Goal: Navigation & Orientation: Find specific page/section

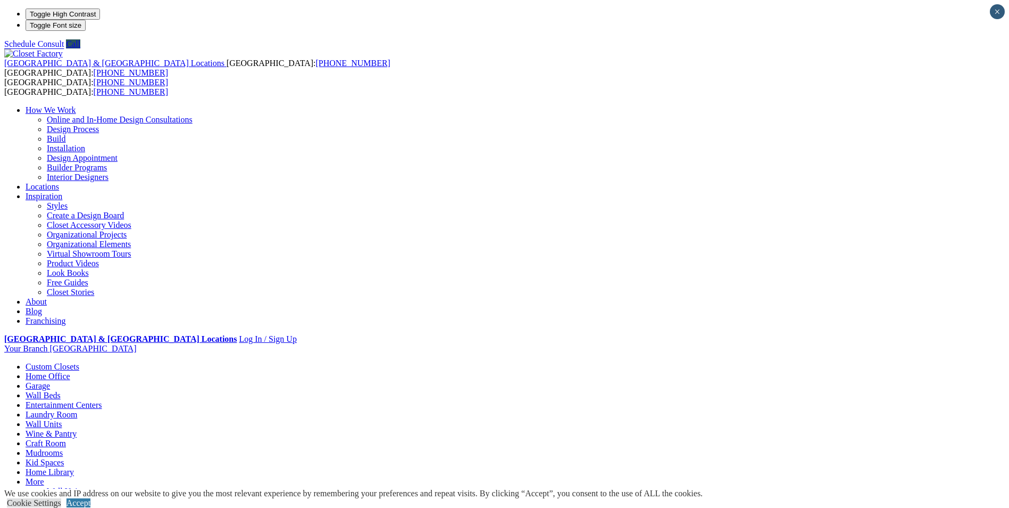
click at [89, 268] on link "Look Books" at bounding box center [68, 272] width 42 height 9
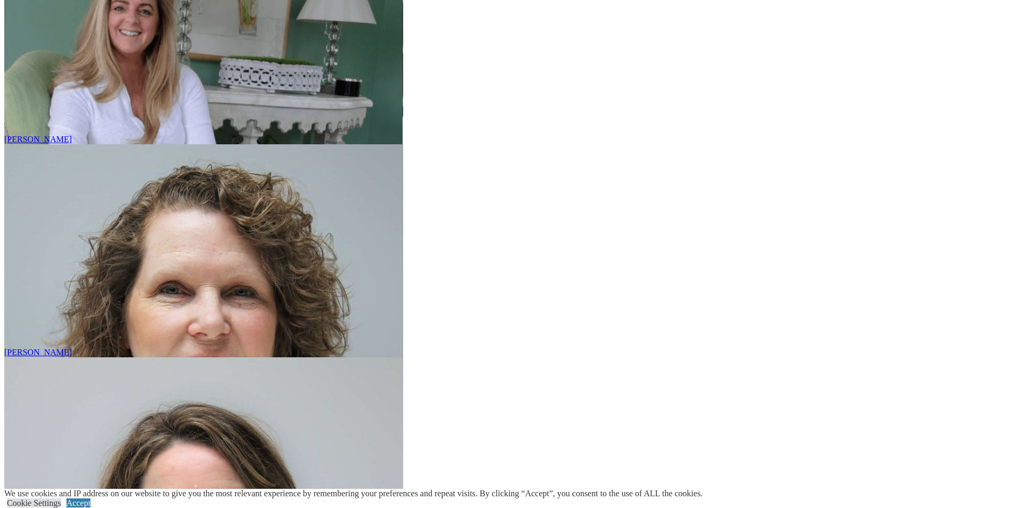
scroll to position [5001, 0]
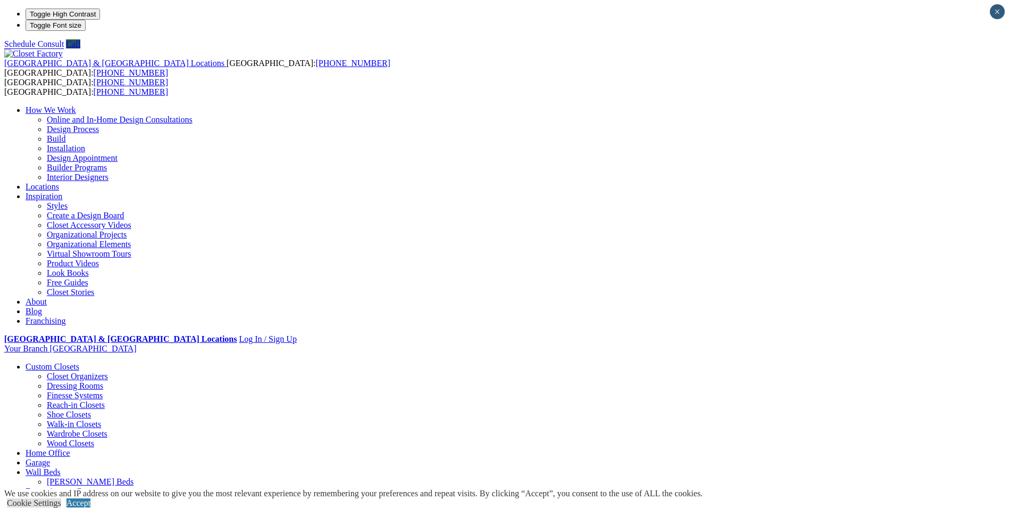
click at [68, 201] on link "Styles" at bounding box center [57, 205] width 21 height 9
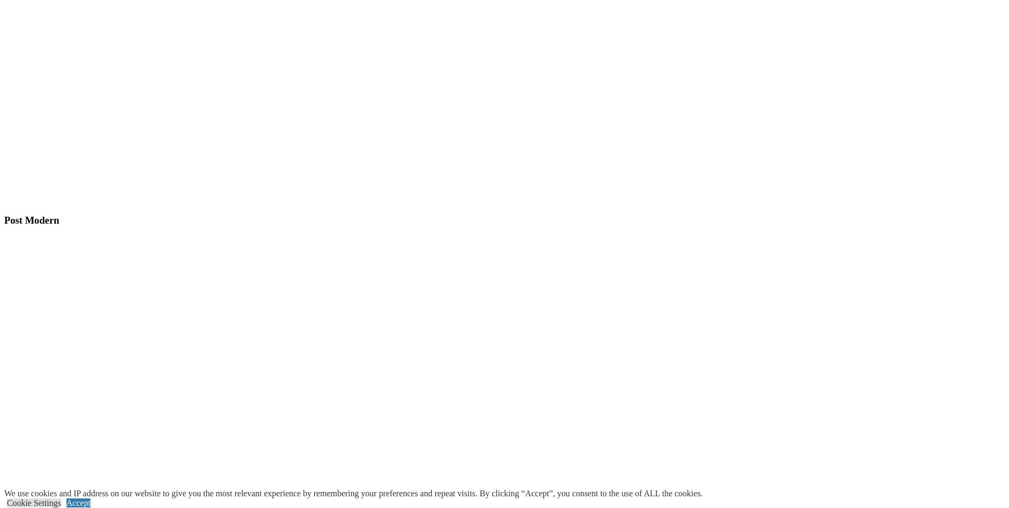
scroll to position [3086, 0]
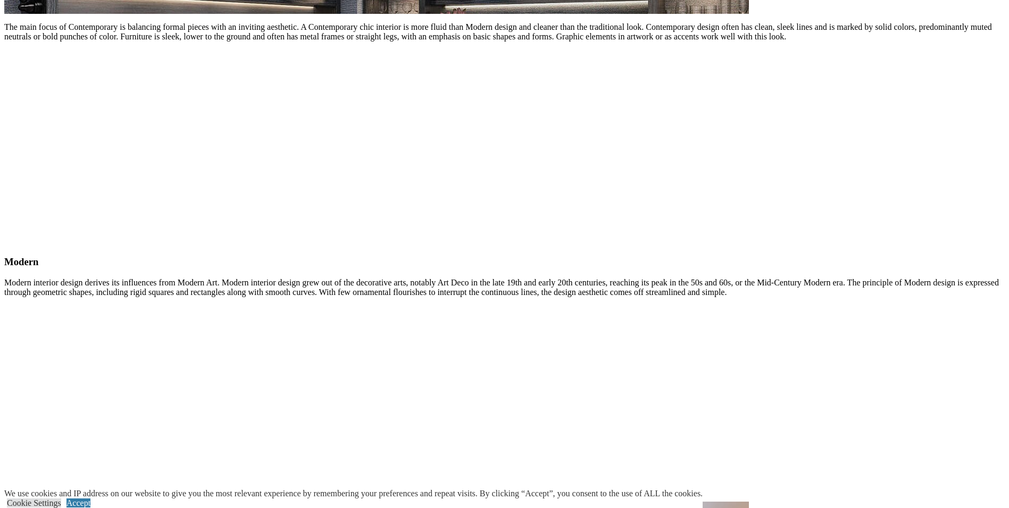
scroll to position [88, 0]
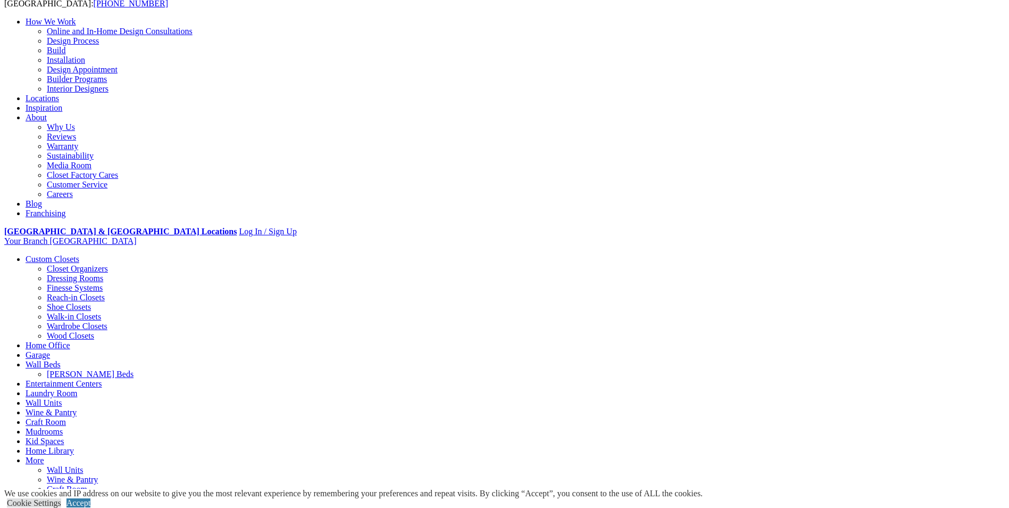
drag, startPoint x: 305, startPoint y: 426, endPoint x: 346, endPoint y: 214, distance: 216.3
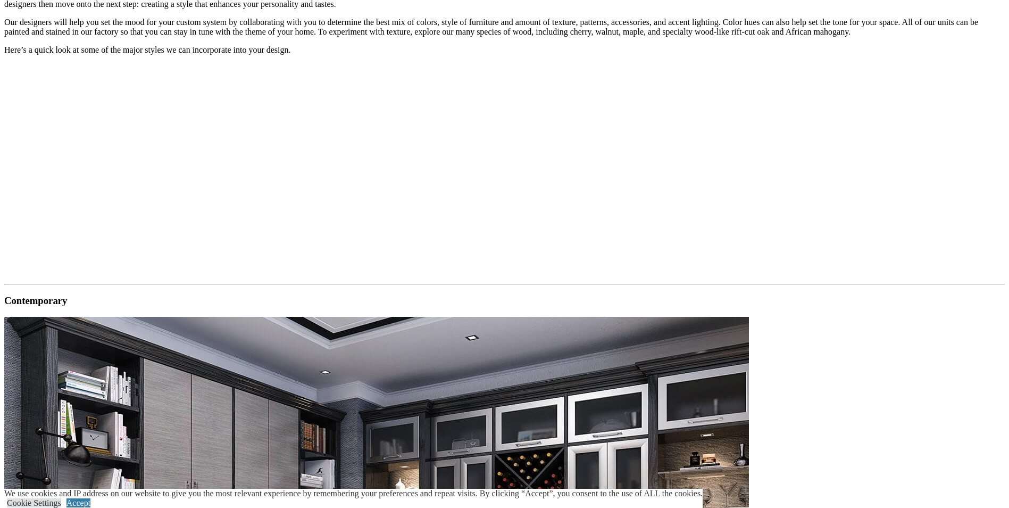
scroll to position [851, 0]
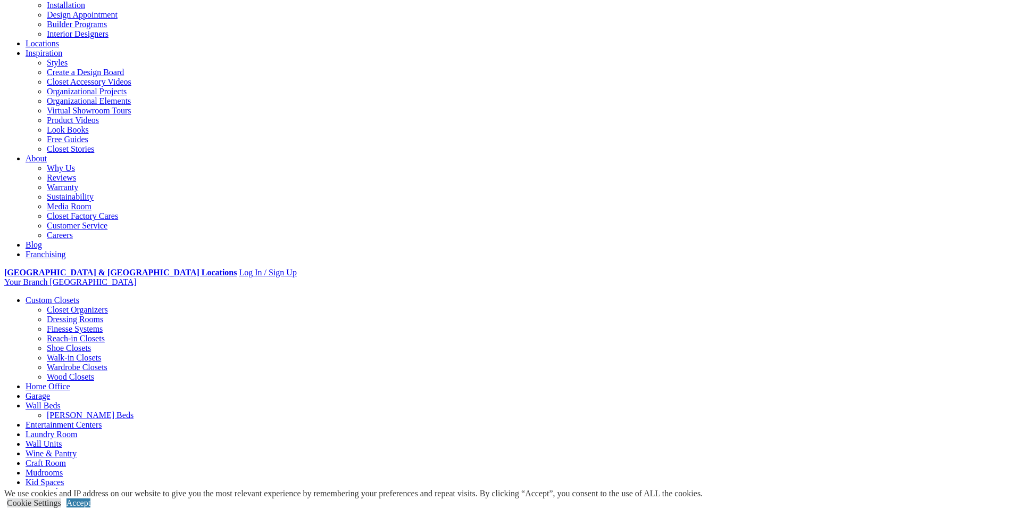
scroll to position [53, 0]
